Goal: Transaction & Acquisition: Purchase product/service

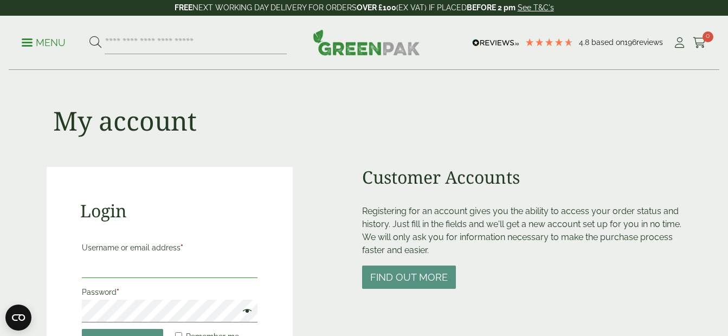
click at [155, 271] on input "Username or email address *" at bounding box center [170, 266] width 176 height 23
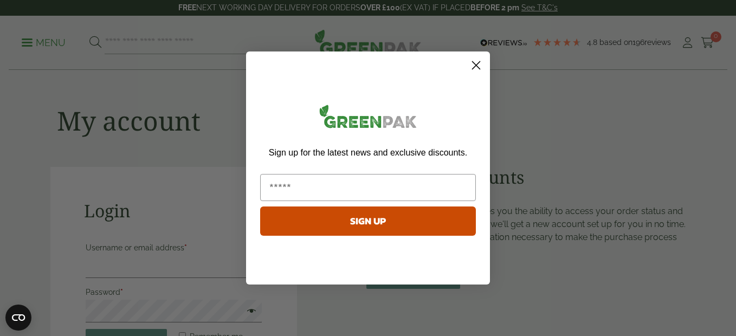
click at [473, 66] on circle "Close dialog" at bounding box center [476, 65] width 18 height 18
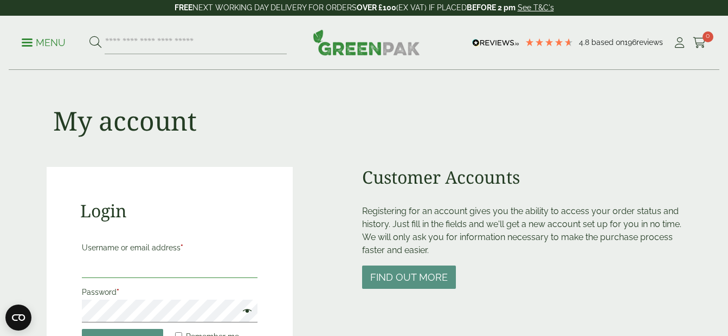
click at [129, 266] on input "Username or email address *" at bounding box center [170, 266] width 176 height 23
paste input "**********"
type input "**********"
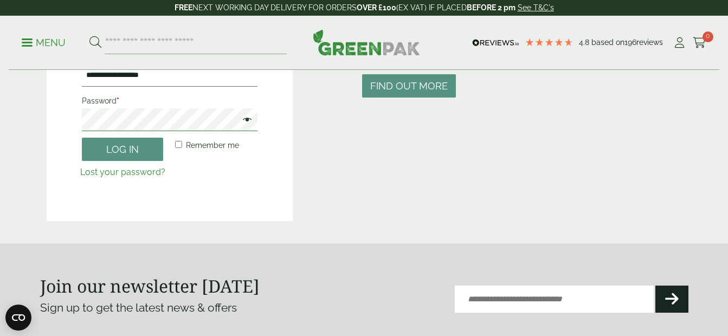
scroll to position [217, 0]
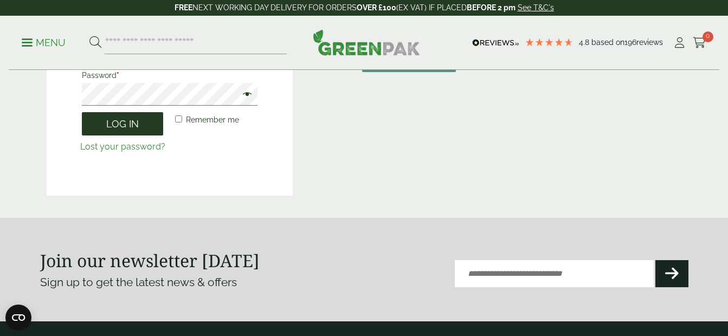
click at [134, 124] on button "Log in" at bounding box center [122, 123] width 81 height 23
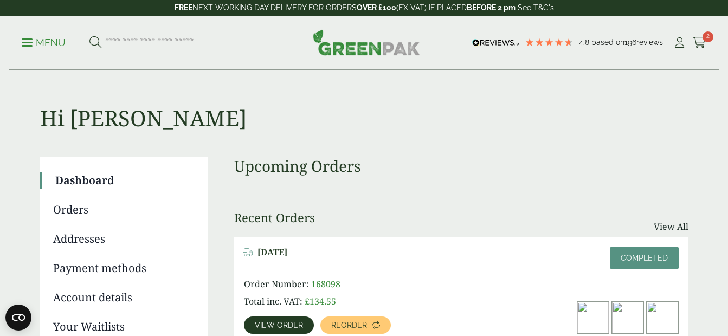
click at [197, 47] on input "search" at bounding box center [196, 42] width 182 height 23
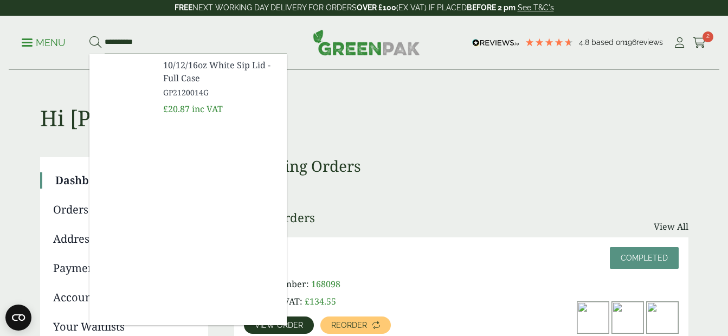
type input "**********"
click at [190, 88] on span "GP2120014G" at bounding box center [220, 92] width 115 height 11
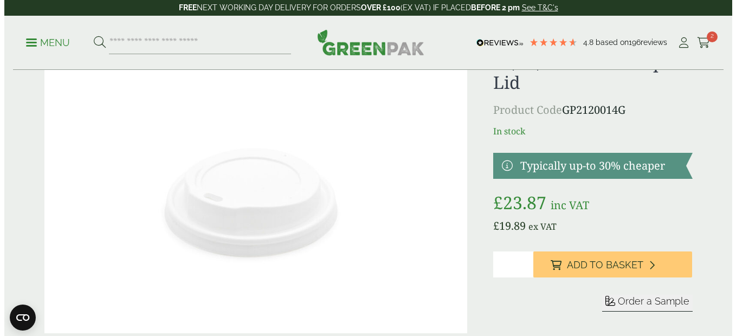
scroll to position [54, 0]
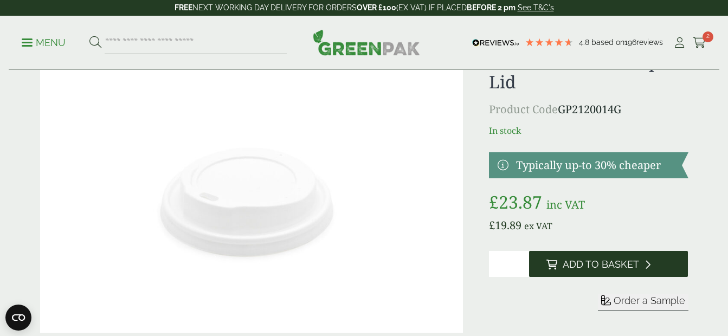
click at [611, 260] on span "Add to Basket" at bounding box center [600, 264] width 76 height 12
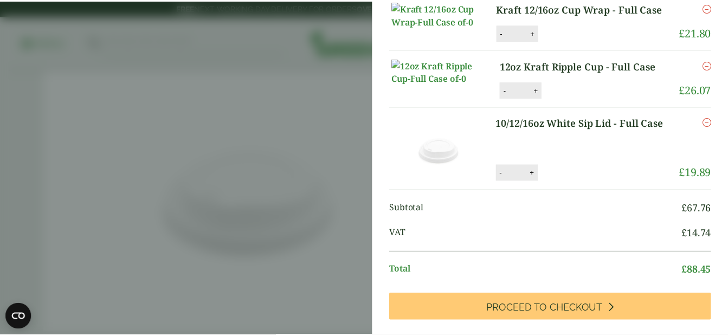
scroll to position [0, 0]
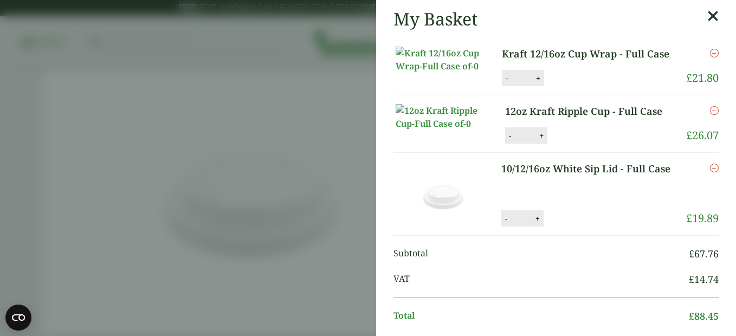
drag, startPoint x: 698, startPoint y: 10, endPoint x: 585, endPoint y: 114, distance: 154.1
click at [707, 10] on icon at bounding box center [712, 16] width 11 height 15
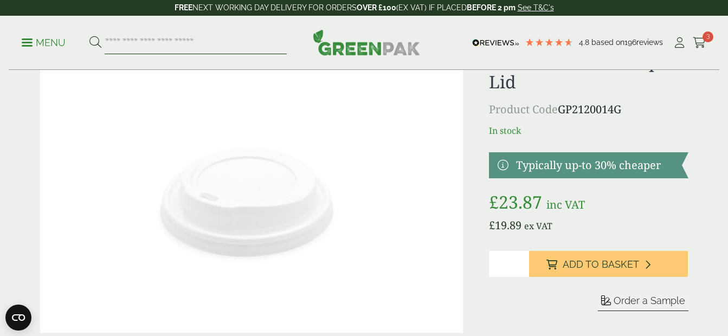
click at [174, 47] on input "search" at bounding box center [196, 42] width 182 height 23
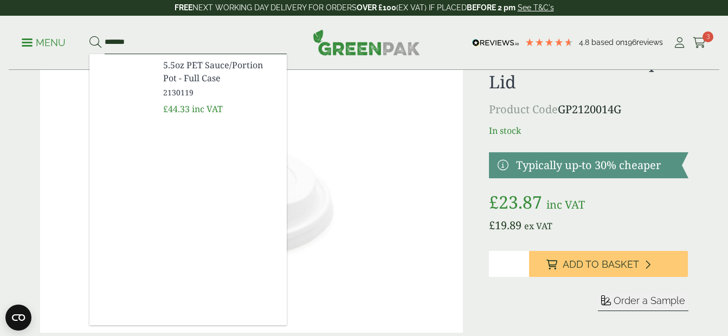
type input "*******"
click at [204, 69] on span "5.5oz PET Sauce/Portion Pot - Full Case" at bounding box center [220, 72] width 115 height 26
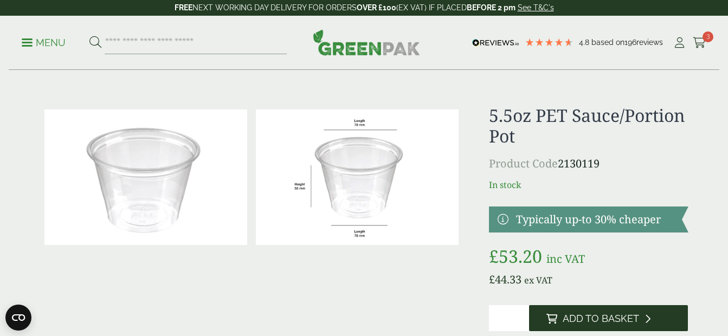
click at [592, 312] on button "Add to Basket" at bounding box center [608, 318] width 159 height 26
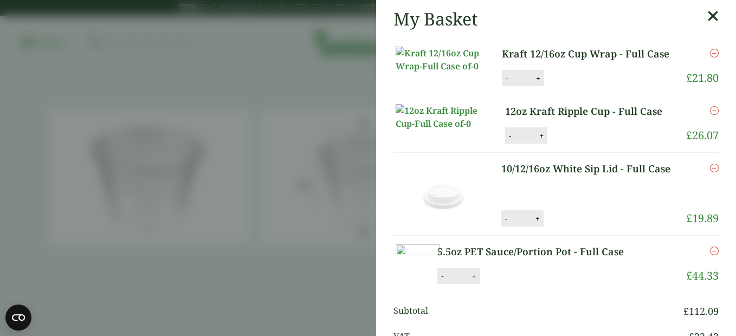
click at [707, 14] on icon at bounding box center [712, 16] width 11 height 15
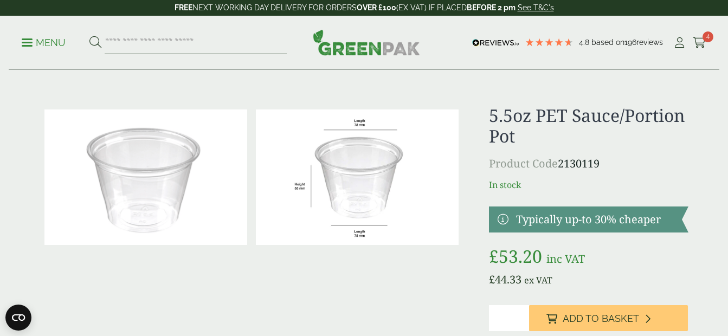
click at [141, 41] on input "search" at bounding box center [196, 42] width 182 height 23
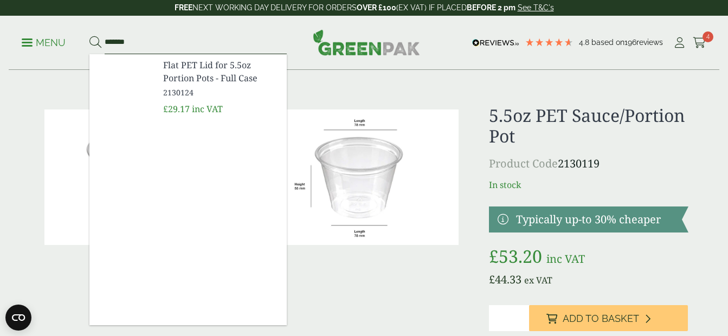
type input "*******"
click at [199, 76] on span "Flat PET Lid for 5.5oz Portion Pots - Full Case" at bounding box center [220, 72] width 115 height 26
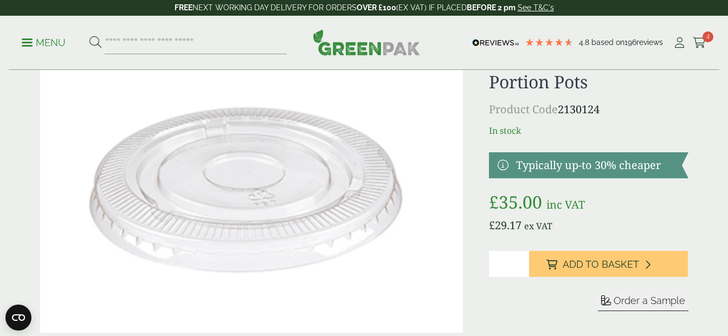
scroll to position [108, 0]
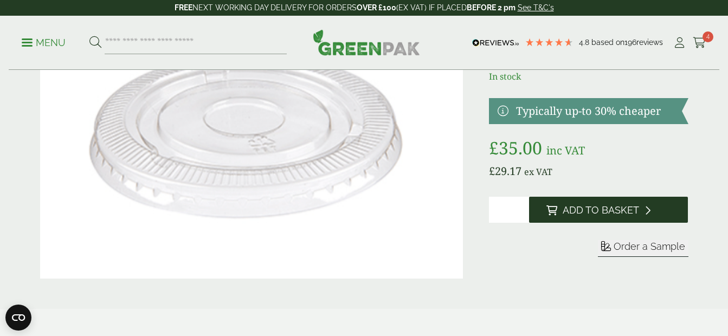
click at [586, 216] on button "Add to Basket" at bounding box center [608, 210] width 159 height 26
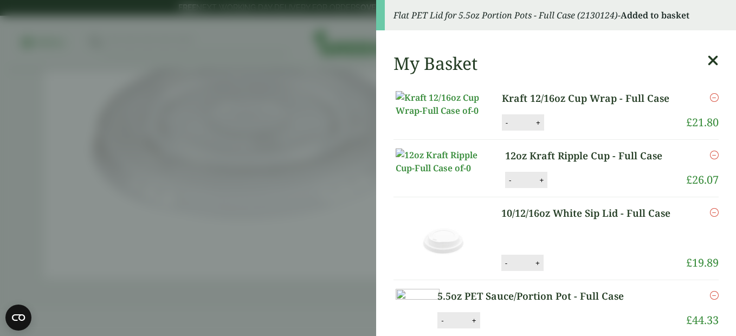
click at [707, 60] on icon at bounding box center [712, 60] width 11 height 15
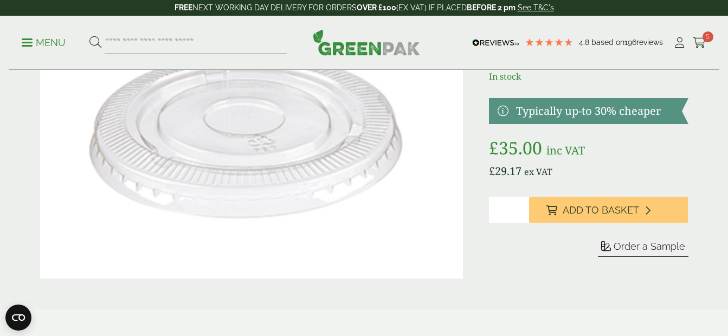
click at [166, 48] on input "search" at bounding box center [196, 42] width 182 height 23
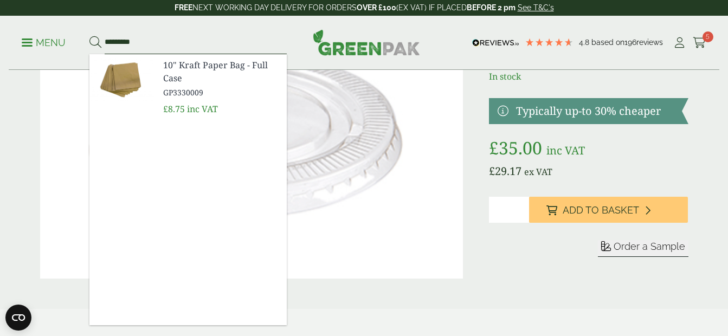
type input "*********"
click at [184, 69] on span "10" Kraft Paper Bag - Full Case" at bounding box center [220, 72] width 115 height 26
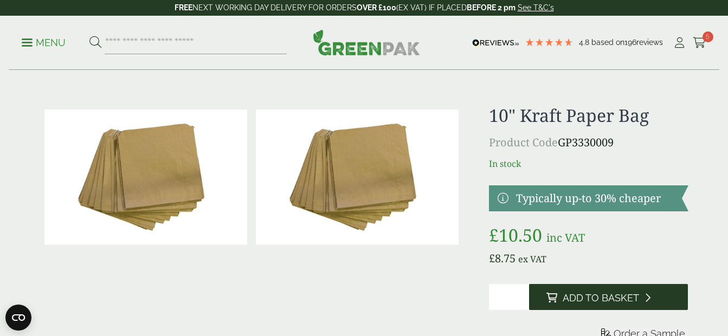
click at [580, 296] on span "Add to Basket" at bounding box center [600, 298] width 76 height 12
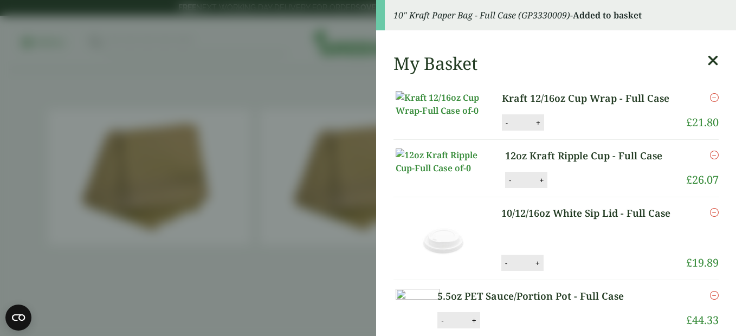
click at [707, 62] on icon at bounding box center [712, 60] width 11 height 15
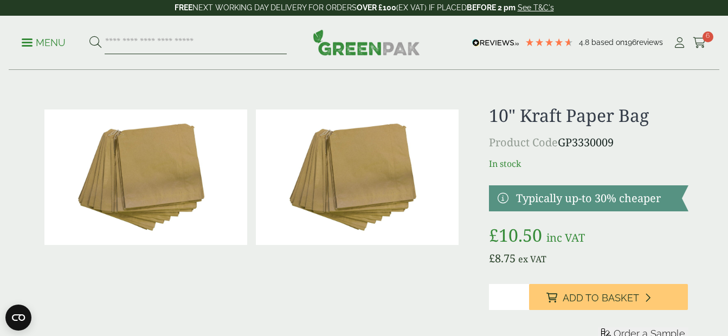
click at [191, 47] on input "search" at bounding box center [196, 42] width 182 height 23
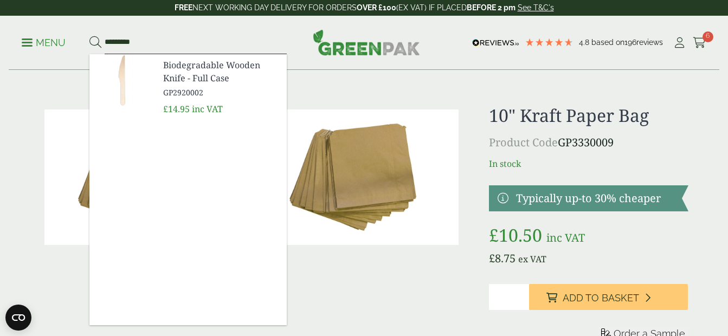
type input "*********"
click at [200, 69] on span "Biodegradable Wooden Knife - Full Case" at bounding box center [220, 72] width 115 height 26
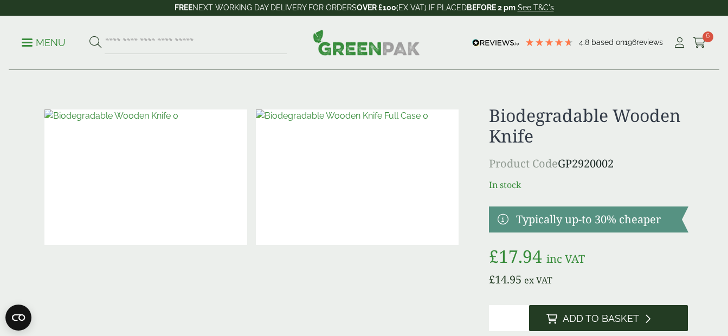
click at [575, 320] on span "Add to Basket" at bounding box center [600, 319] width 76 height 12
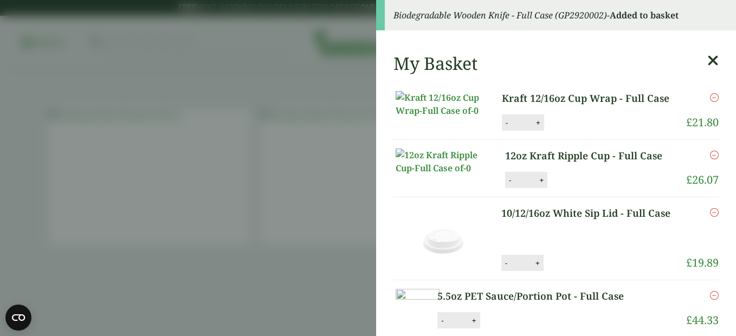
click at [707, 60] on icon at bounding box center [712, 60] width 11 height 15
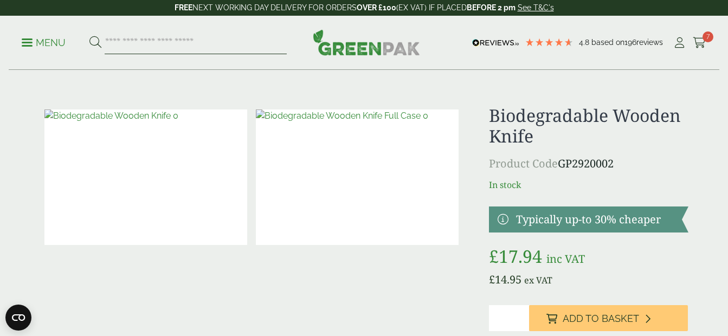
click at [152, 37] on input "search" at bounding box center [196, 42] width 182 height 23
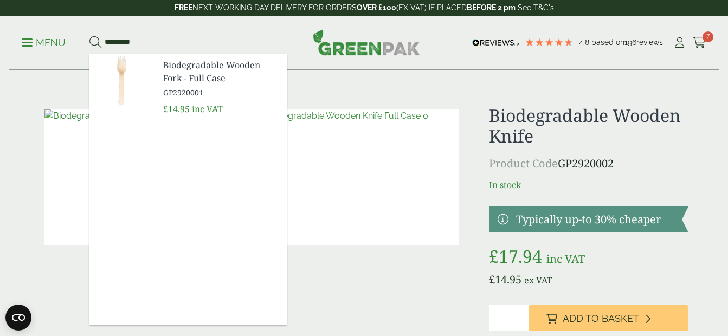
type input "*********"
click at [185, 81] on span "Biodegradable Wooden Fork - Full Case" at bounding box center [220, 72] width 115 height 26
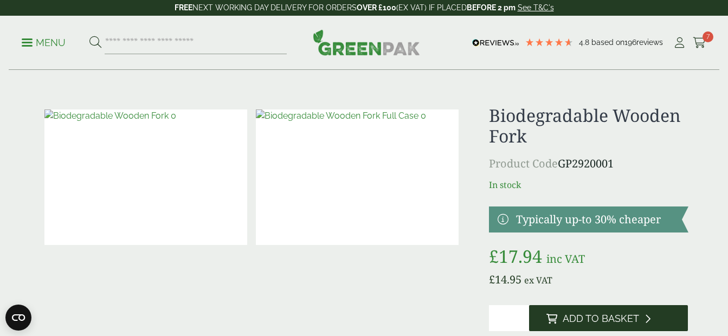
click at [588, 318] on span "Add to Basket" at bounding box center [600, 319] width 76 height 12
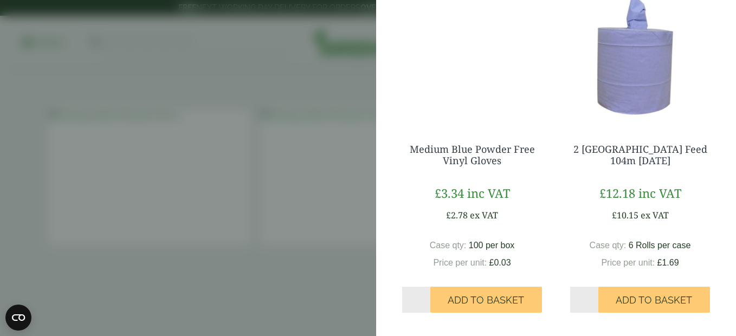
scroll to position [813, 0]
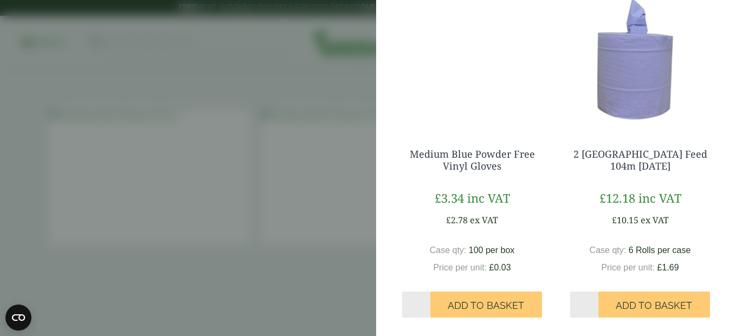
scroll to position [768, 0]
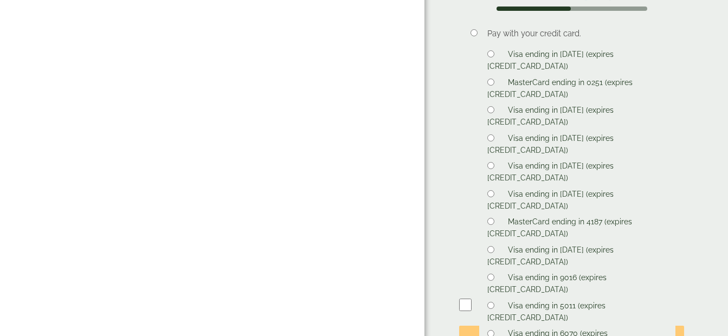
scroll to position [813, 0]
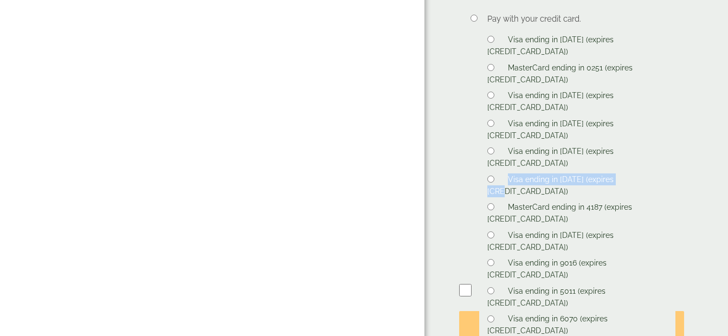
drag, startPoint x: 634, startPoint y: 119, endPoint x: 510, endPoint y: 120, distance: 124.6
click at [510, 173] on li "Visa ending in [DATE] (expires [CREDIT_CARD_DATA])" at bounding box center [577, 185] width 180 height 24
copy label "Visa ending in [DATE] (expires [CREDIT_CARD_DATA])"
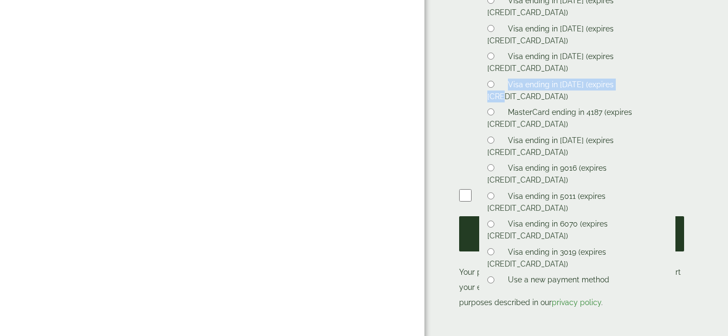
scroll to position [921, 0]
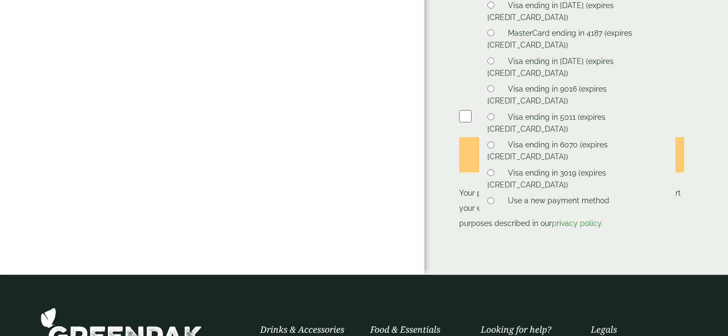
scroll to position [1083, 0]
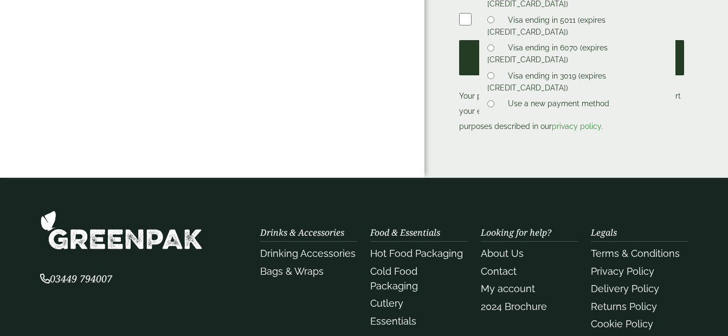
click at [548, 60] on button "Place order" at bounding box center [571, 57] width 225 height 35
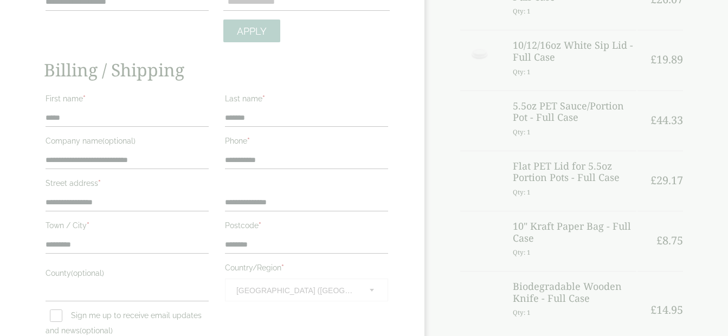
scroll to position [157, 0]
